Goal: Task Accomplishment & Management: Use online tool/utility

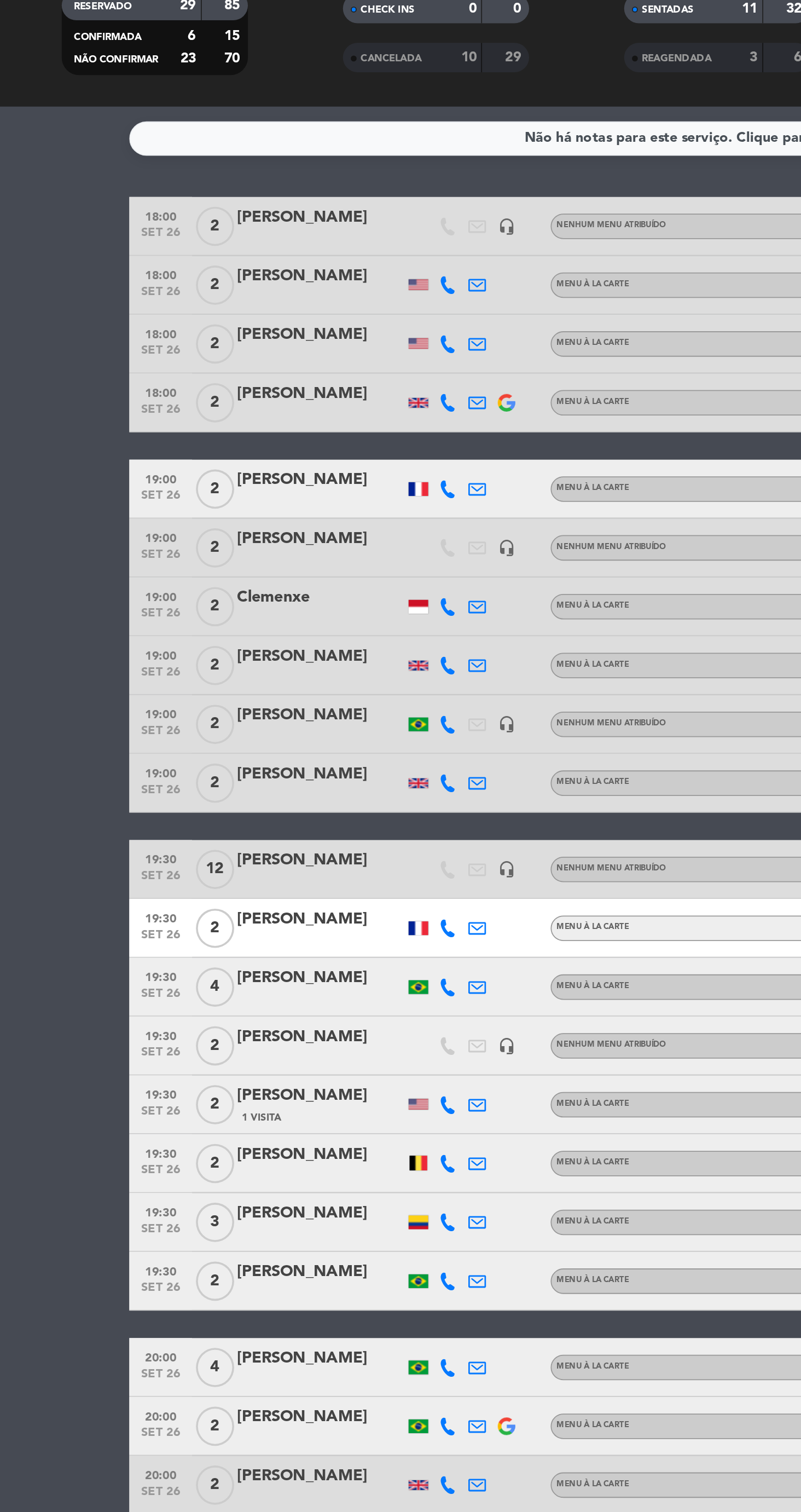
scroll to position [37, 0]
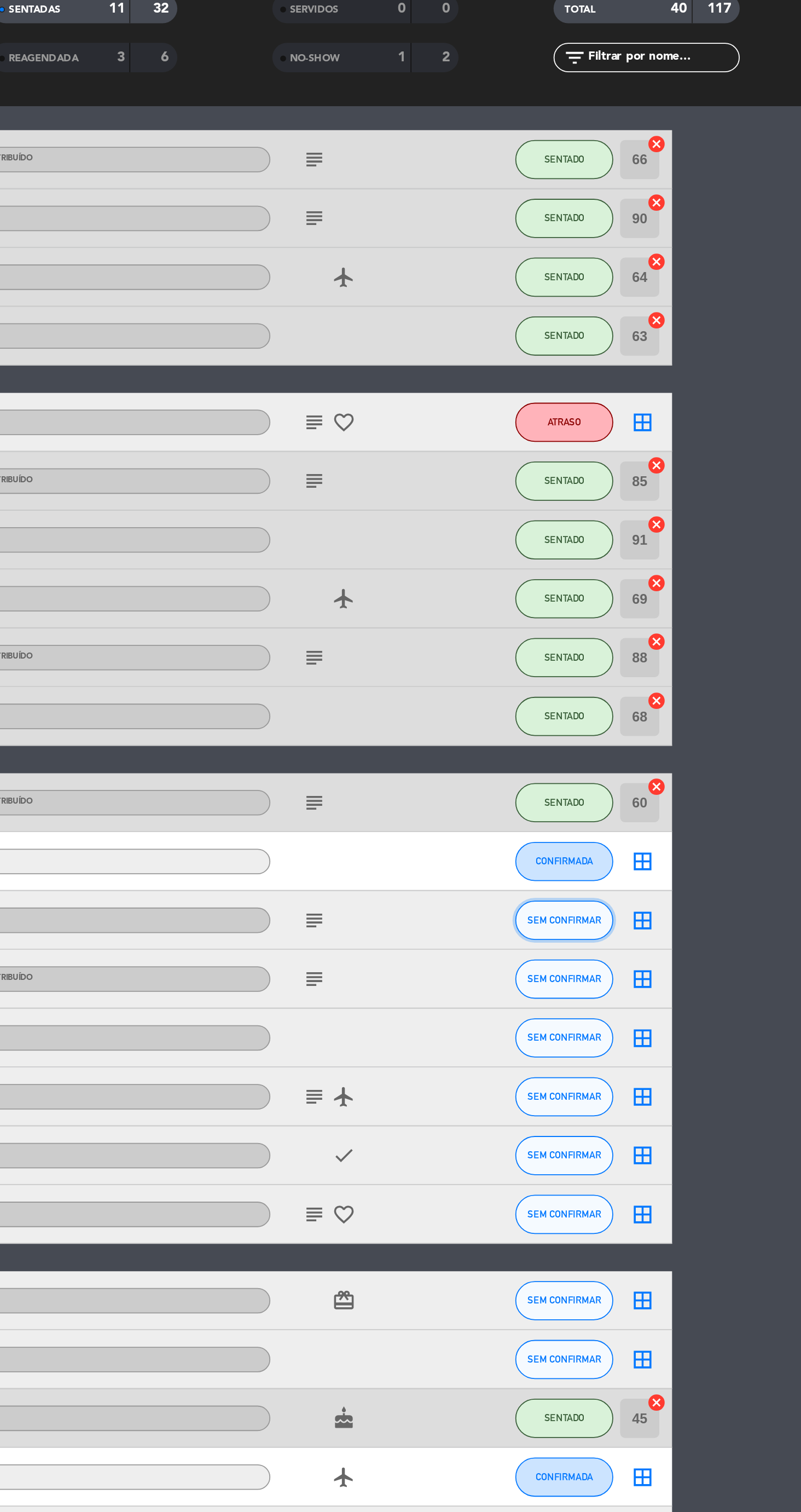
click at [672, 608] on button "SEM CONFIRMAR" at bounding box center [669, 602] width 55 height 22
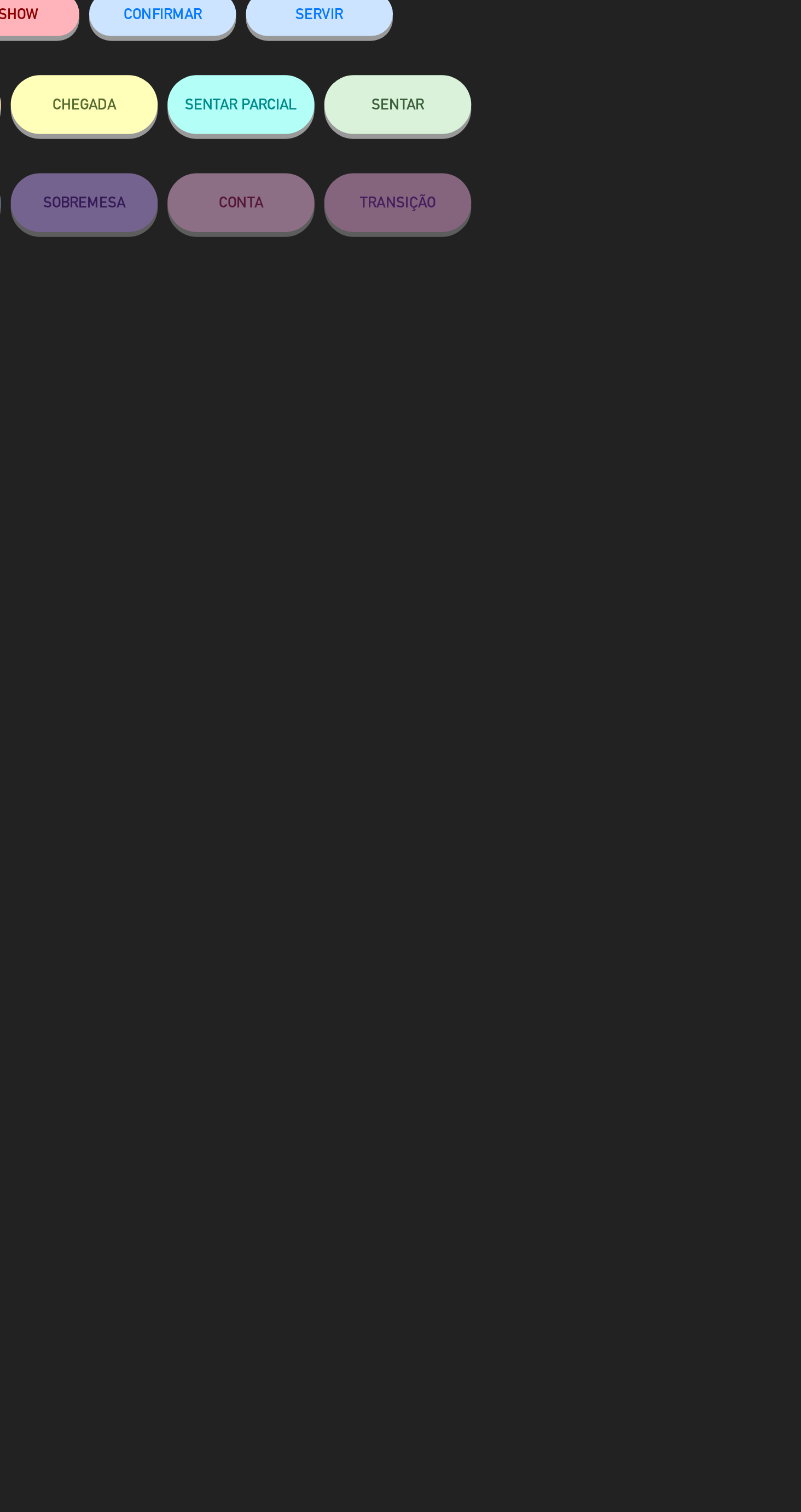
click at [579, 156] on button "SENTAR" at bounding box center [576, 146] width 82 height 33
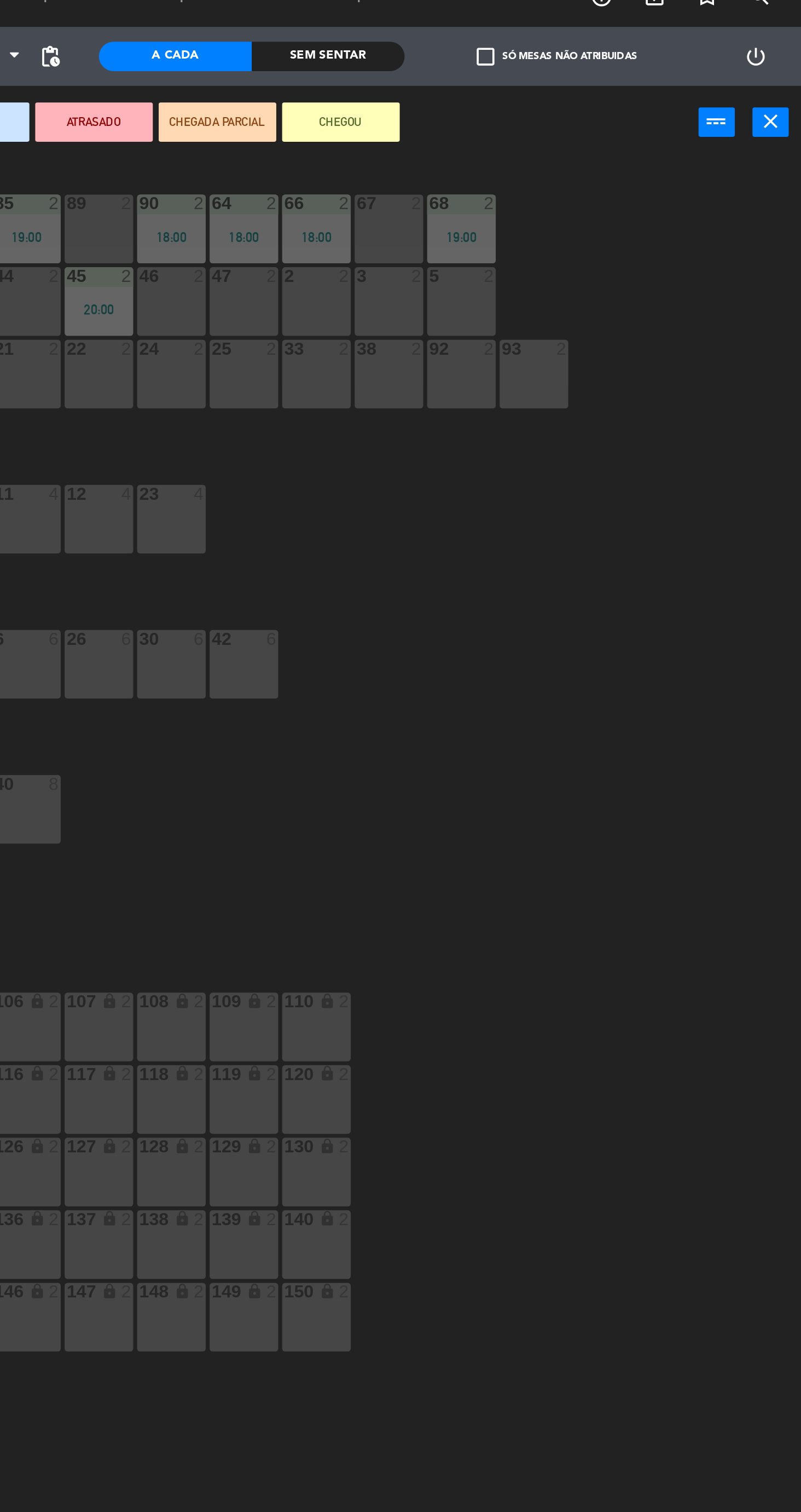
click at [783, 88] on icon "close" at bounding box center [784, 85] width 13 height 13
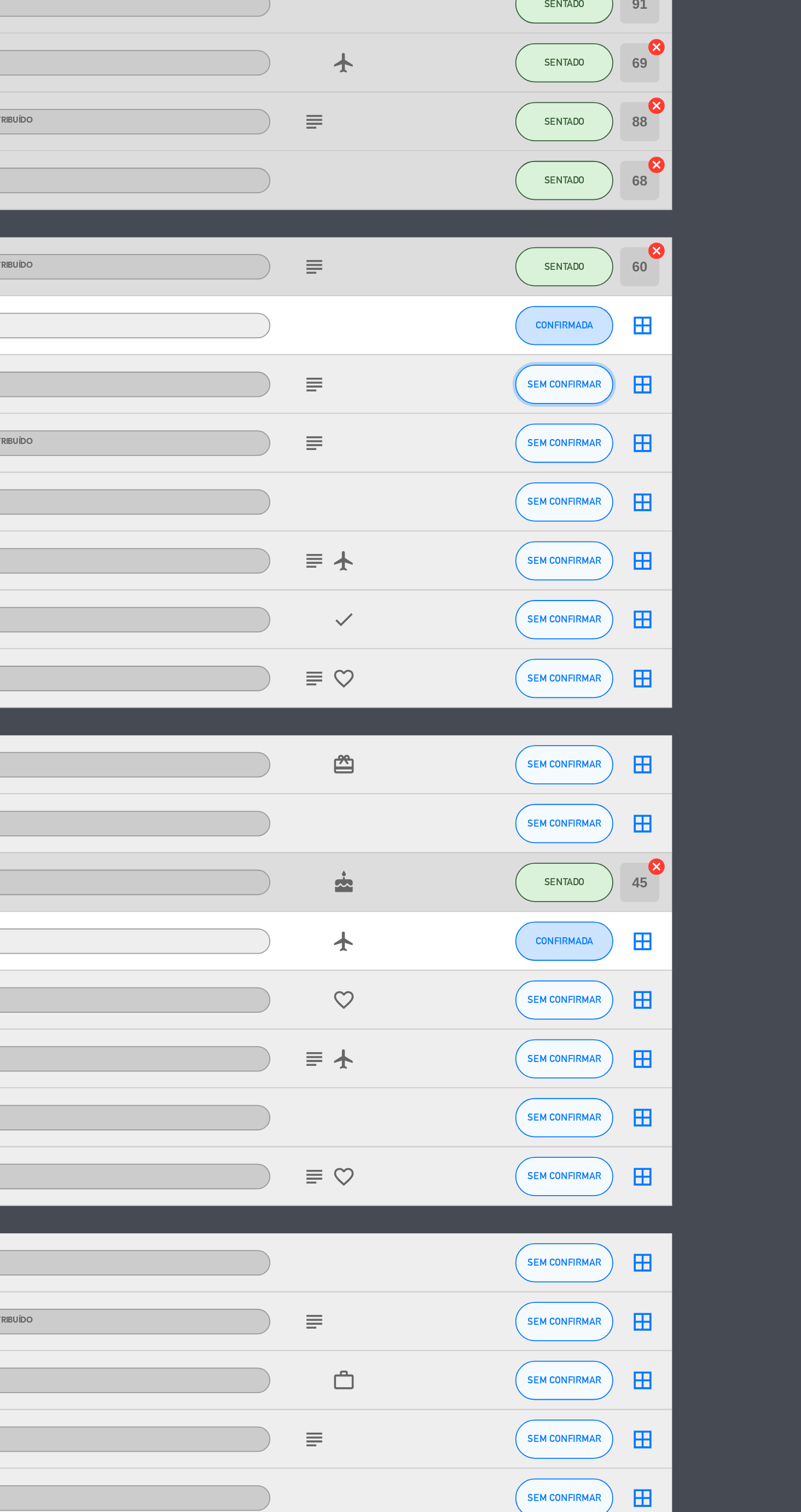
click at [672, 638] on span "SEM CONFIRMAR" at bounding box center [669, 639] width 41 height 6
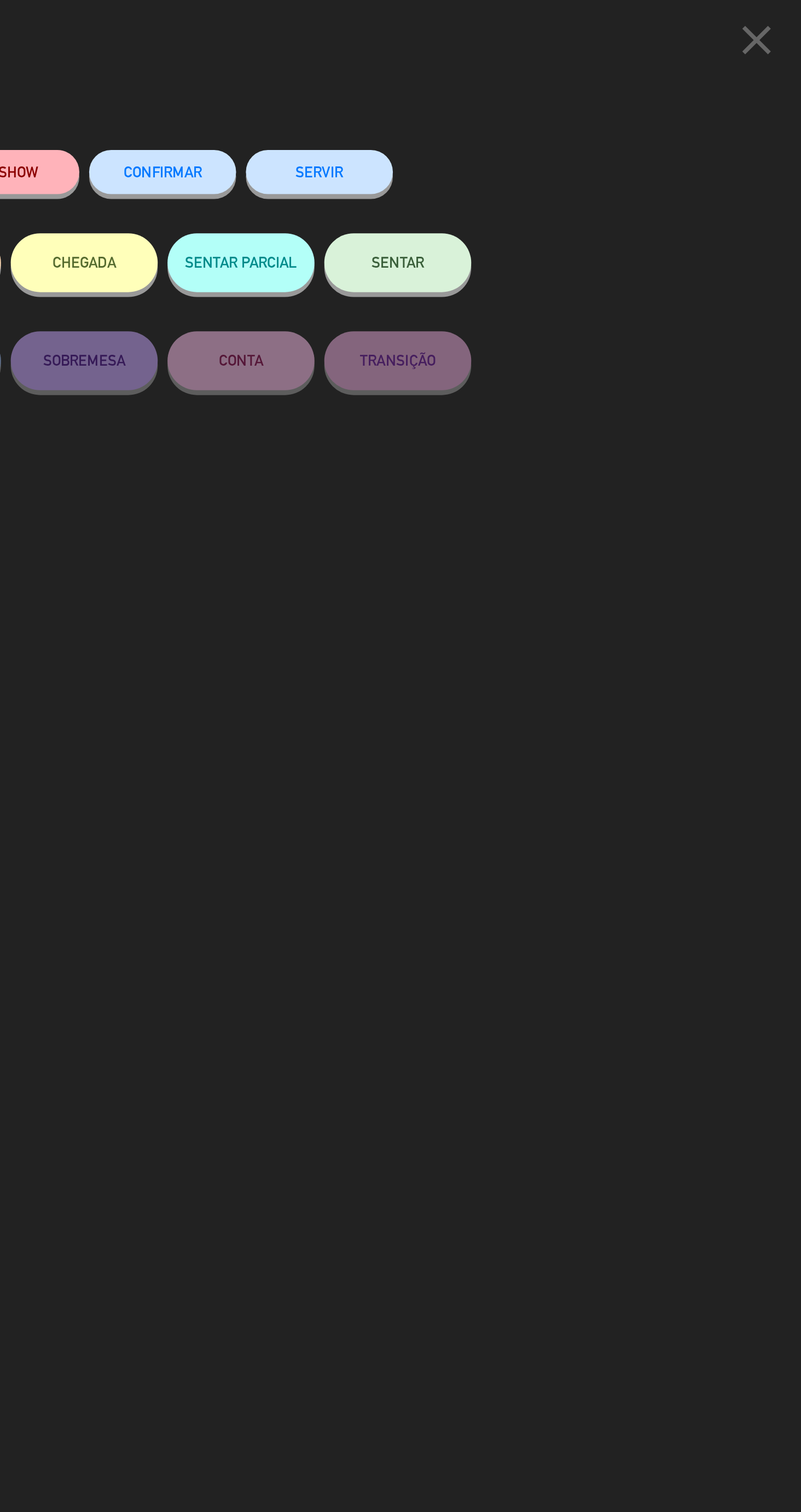
click at [596, 151] on button "SENTAR" at bounding box center [576, 146] width 82 height 33
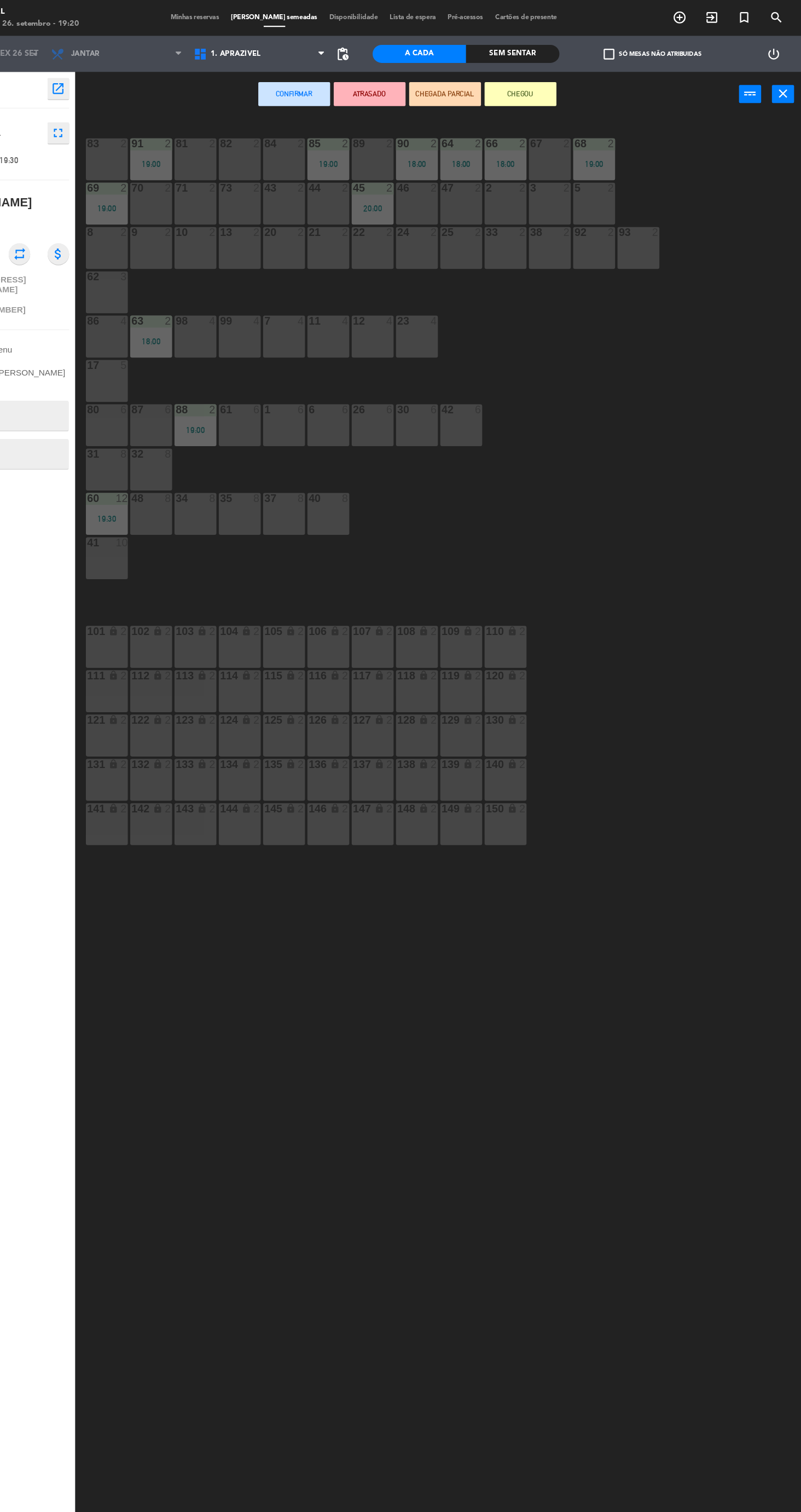
click at [286, 169] on div at bounding box center [287, 172] width 18 height 10
click at [270, 131] on div "82" at bounding box center [270, 132] width 1 height 10
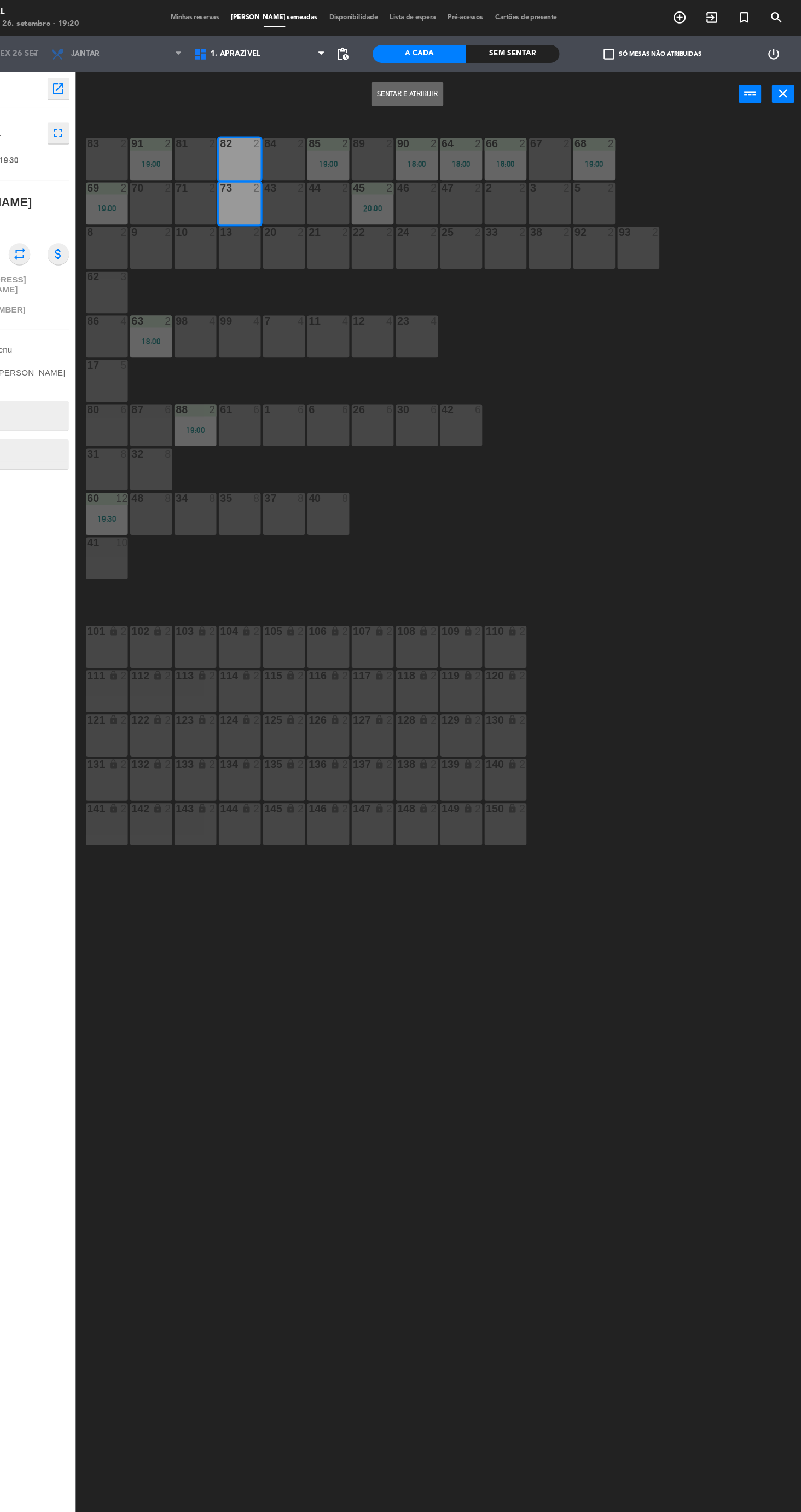
click at [290, 191] on div "73 2" at bounding box center [287, 186] width 38 height 38
click at [452, 93] on button "Sentar e Atribuir" at bounding box center [440, 86] width 65 height 22
